Goal: Task Accomplishment & Management: Use online tool/utility

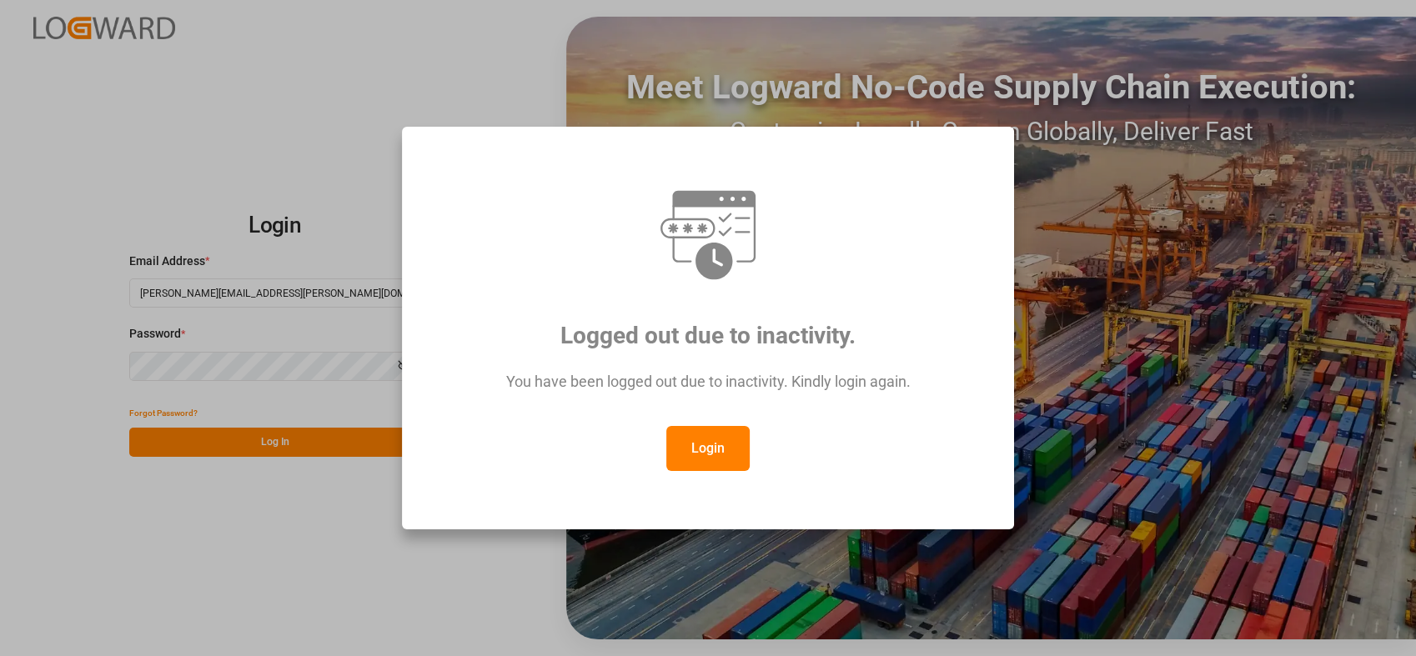
click at [703, 447] on button "Login" at bounding box center [707, 448] width 83 height 45
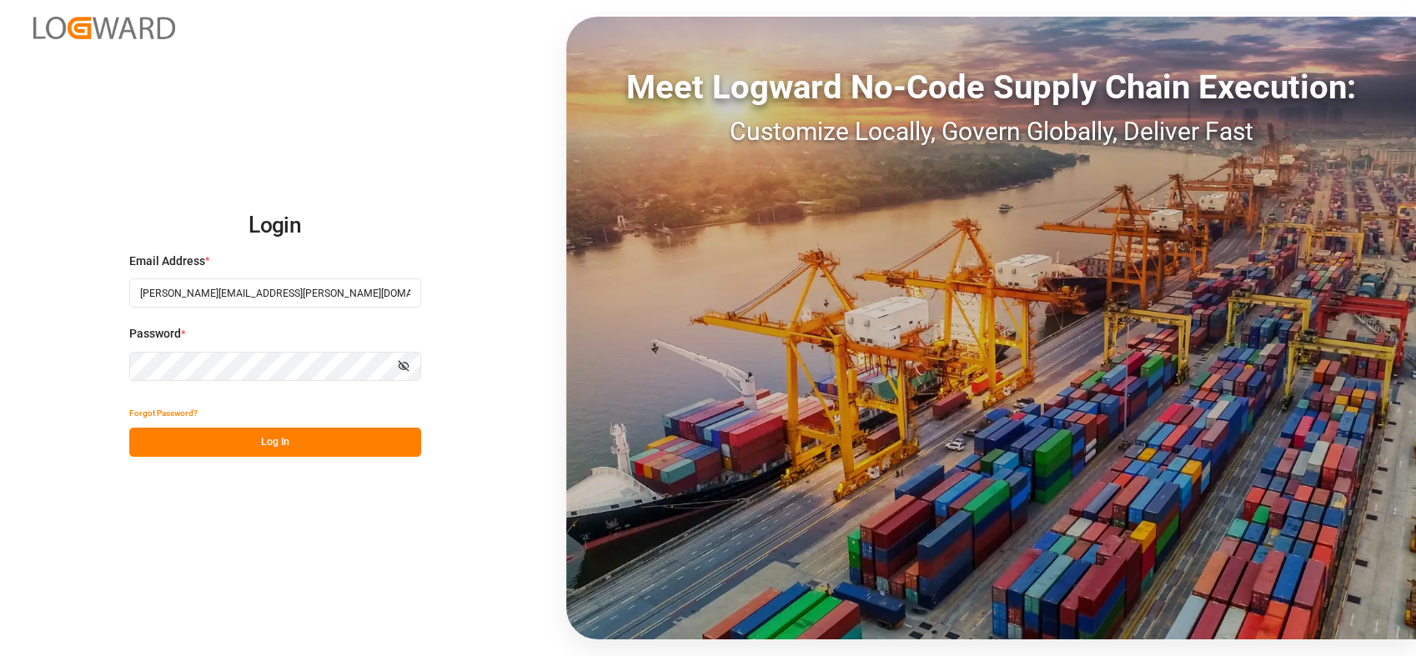
click at [314, 445] on button "Log In" at bounding box center [275, 442] width 292 height 29
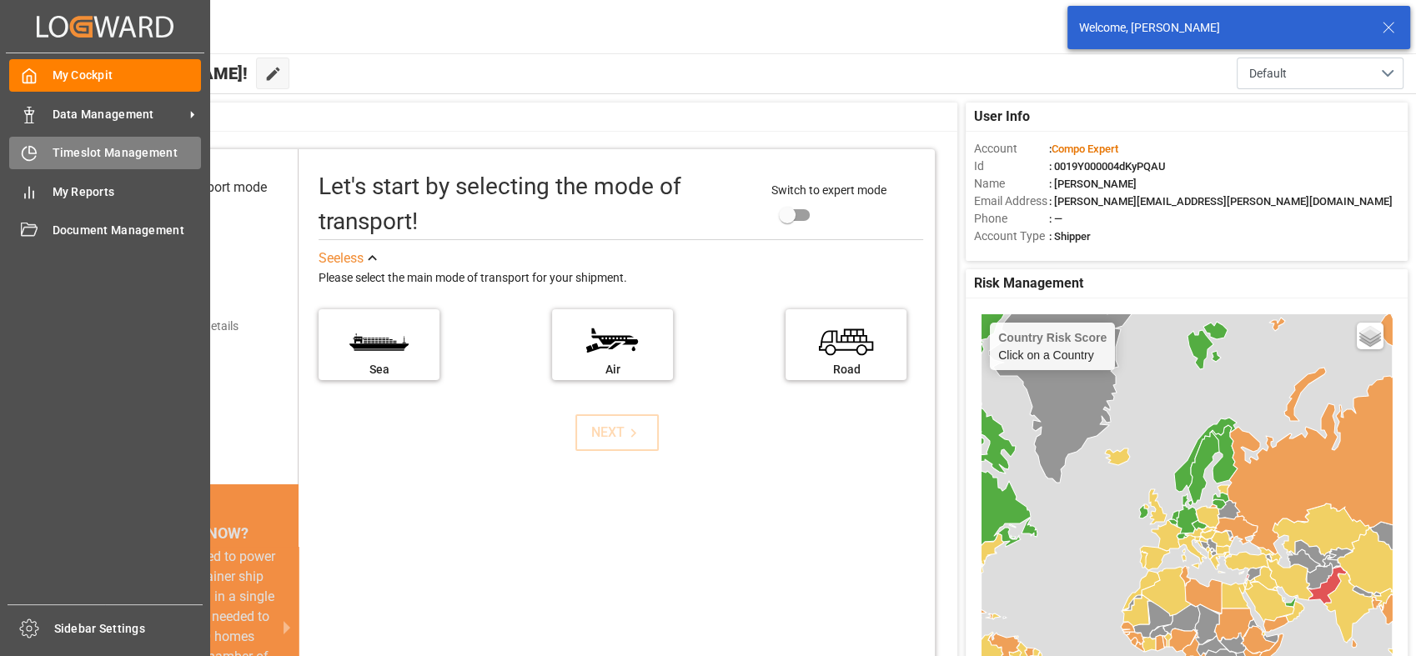
click at [26, 152] on icon at bounding box center [29, 153] width 17 height 17
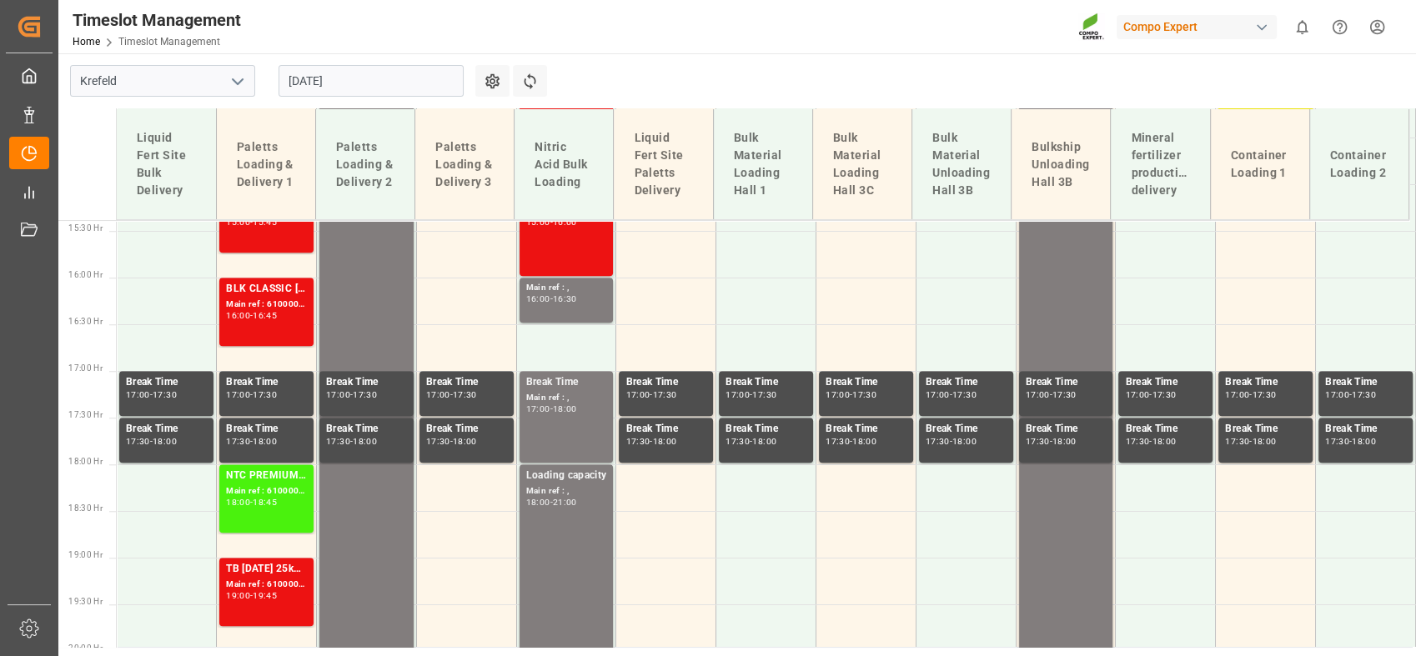
scroll to position [1442, 0]
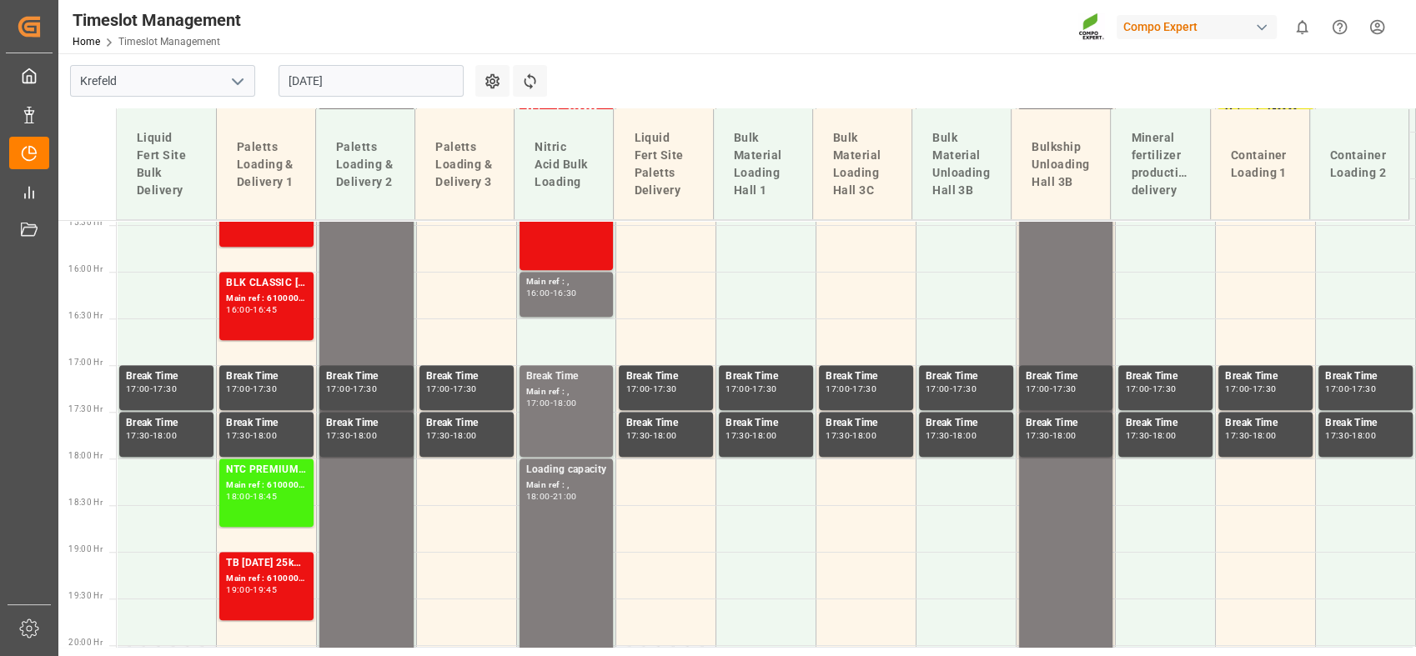
click at [234, 78] on icon "open menu" at bounding box center [238, 82] width 20 height 20
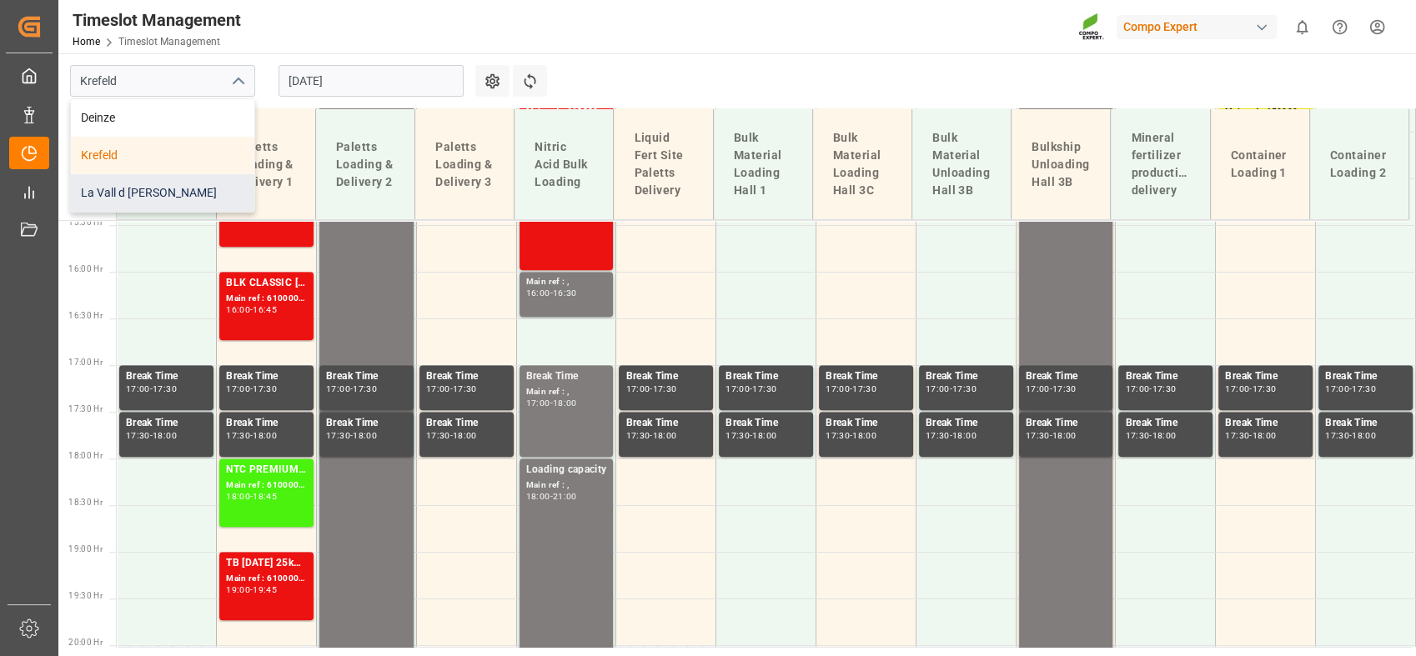
click at [158, 194] on div "La Vall d [PERSON_NAME]" at bounding box center [162, 193] width 183 height 38
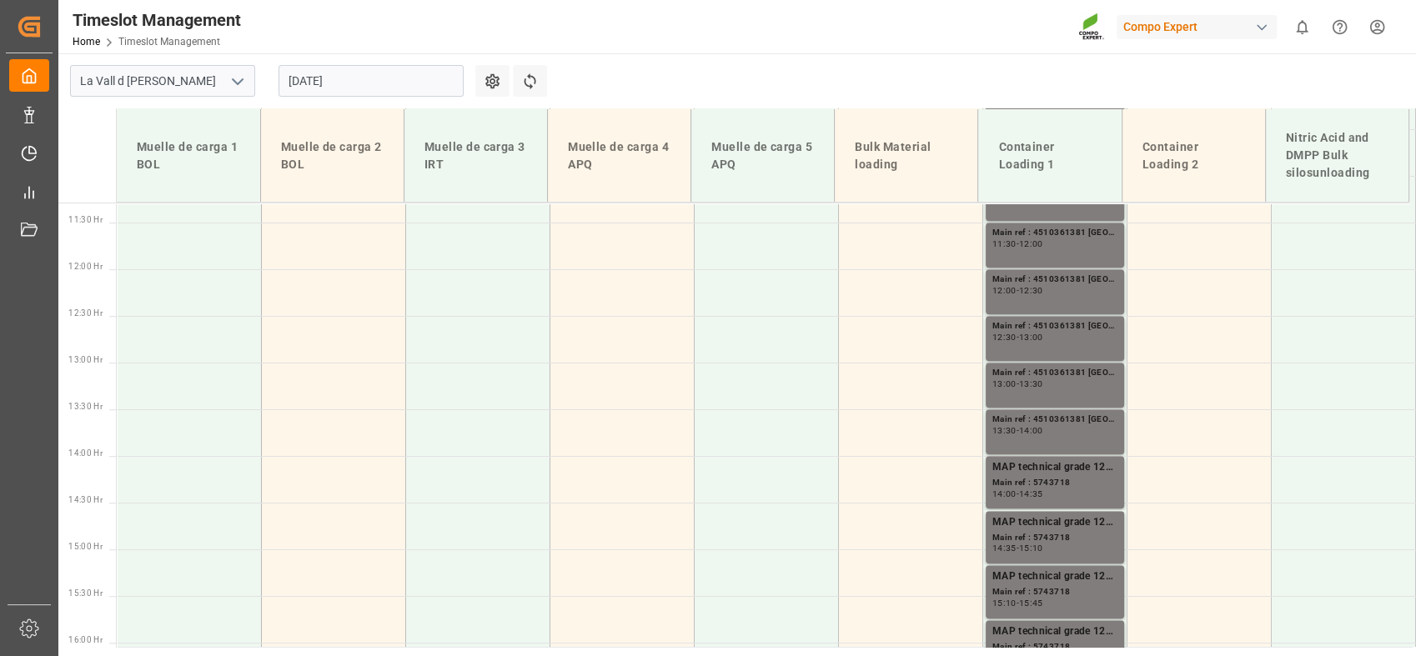
scroll to position [684, 0]
